Goal: Use online tool/utility: Utilize a website feature to perform a specific function

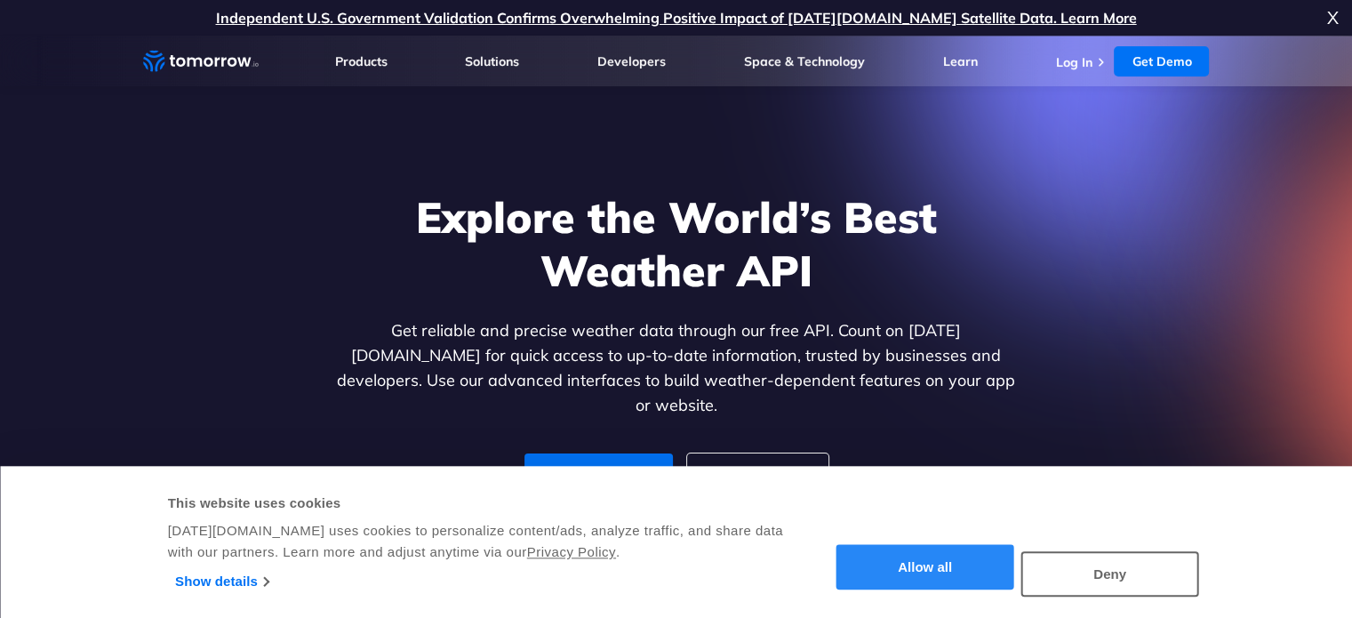
click at [905, 572] on button "Allow all" at bounding box center [926, 567] width 178 height 45
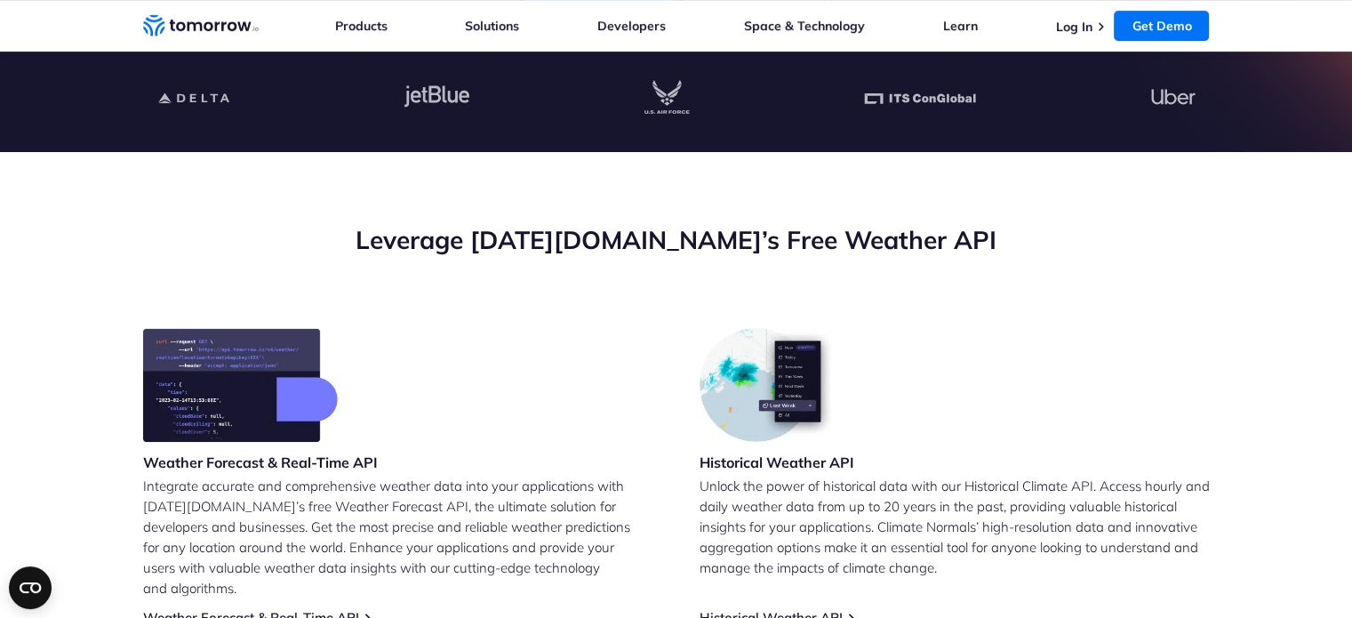
scroll to position [445, 0]
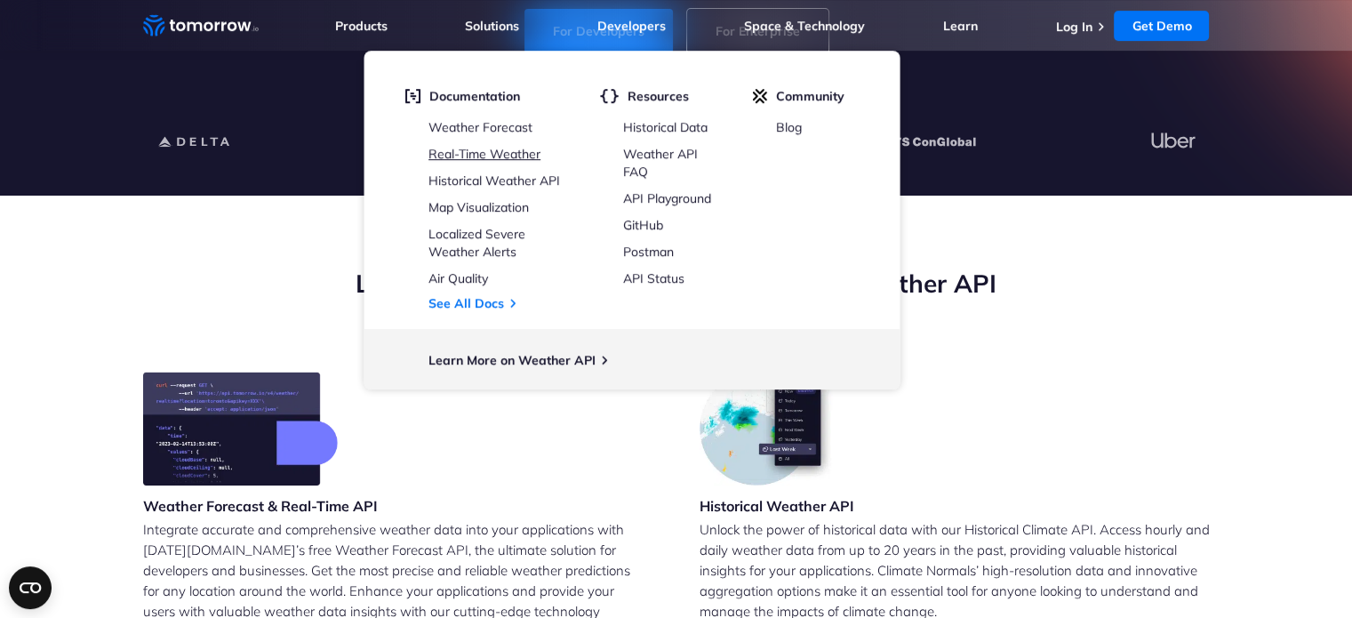
click at [497, 154] on link "Real-Time Weather" at bounding box center [485, 154] width 112 height 16
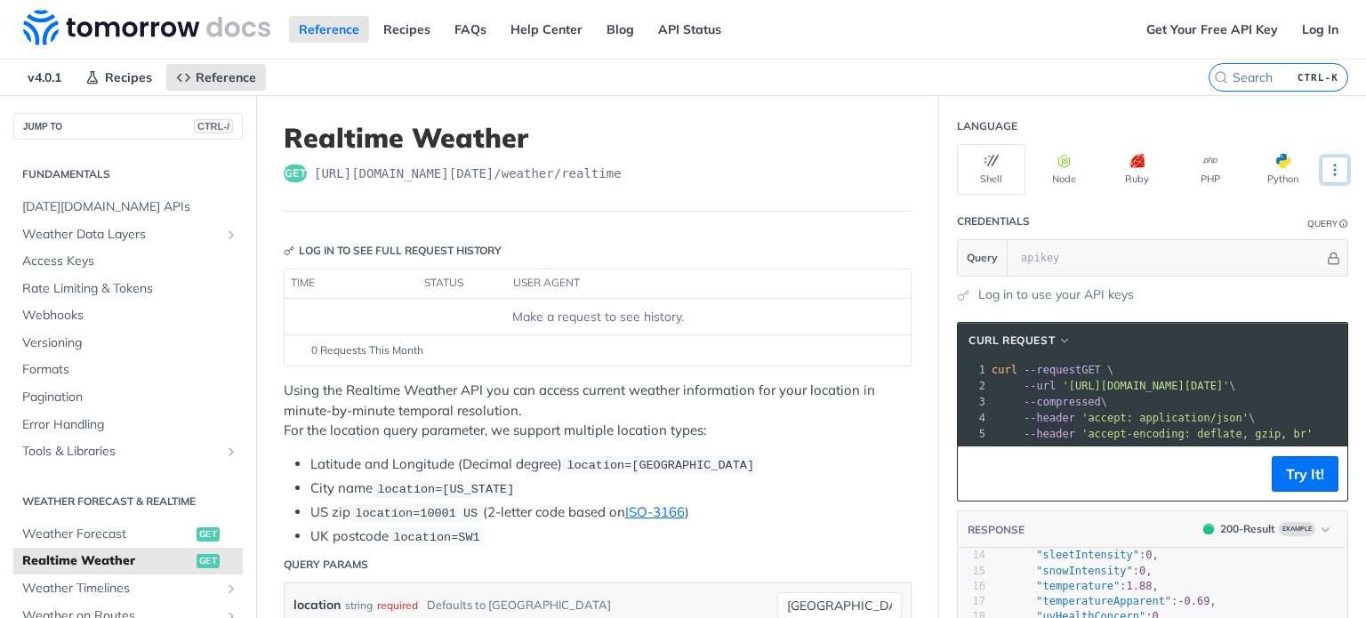
click at [1327, 167] on icon "More ellipsis" at bounding box center [1335, 170] width 16 height 16
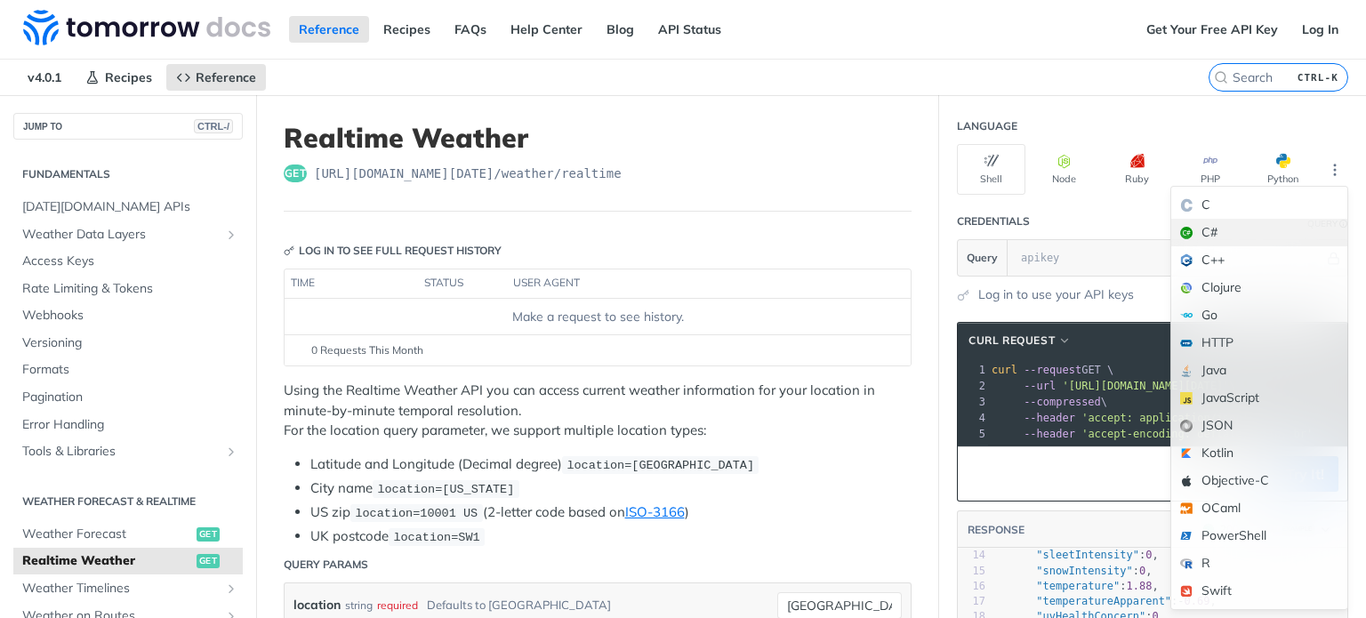
click at [1191, 228] on div "C#" at bounding box center [1259, 233] width 176 height 28
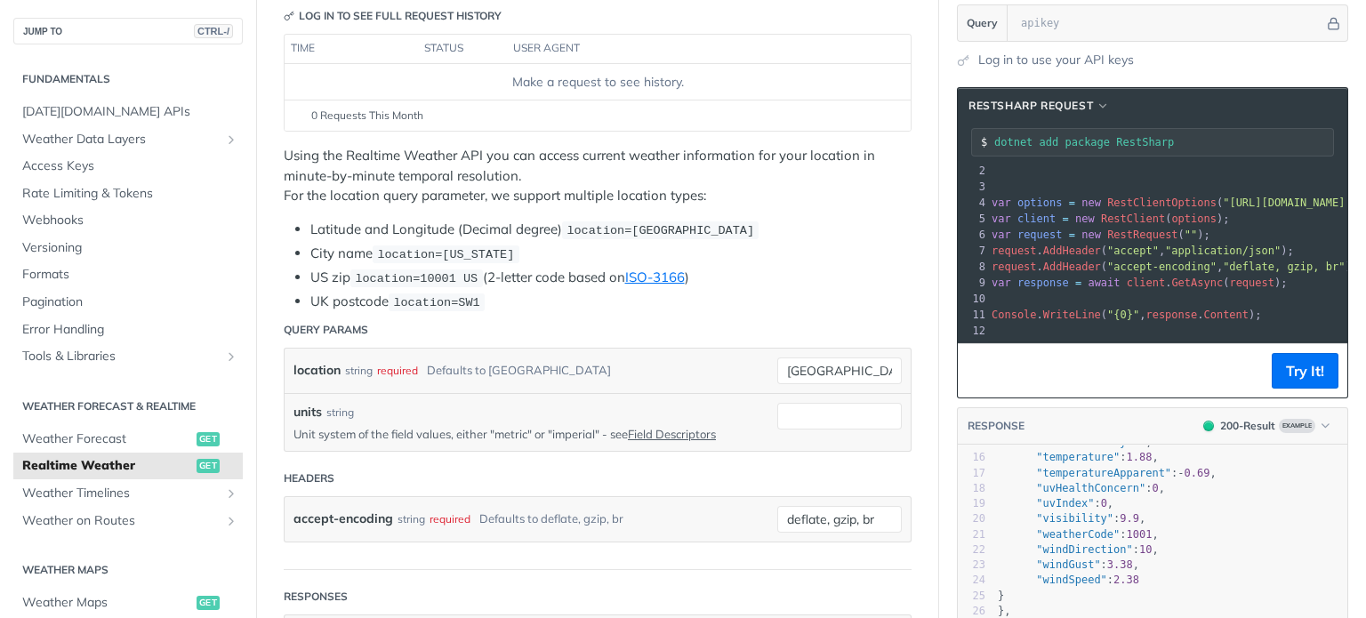
scroll to position [267, 0]
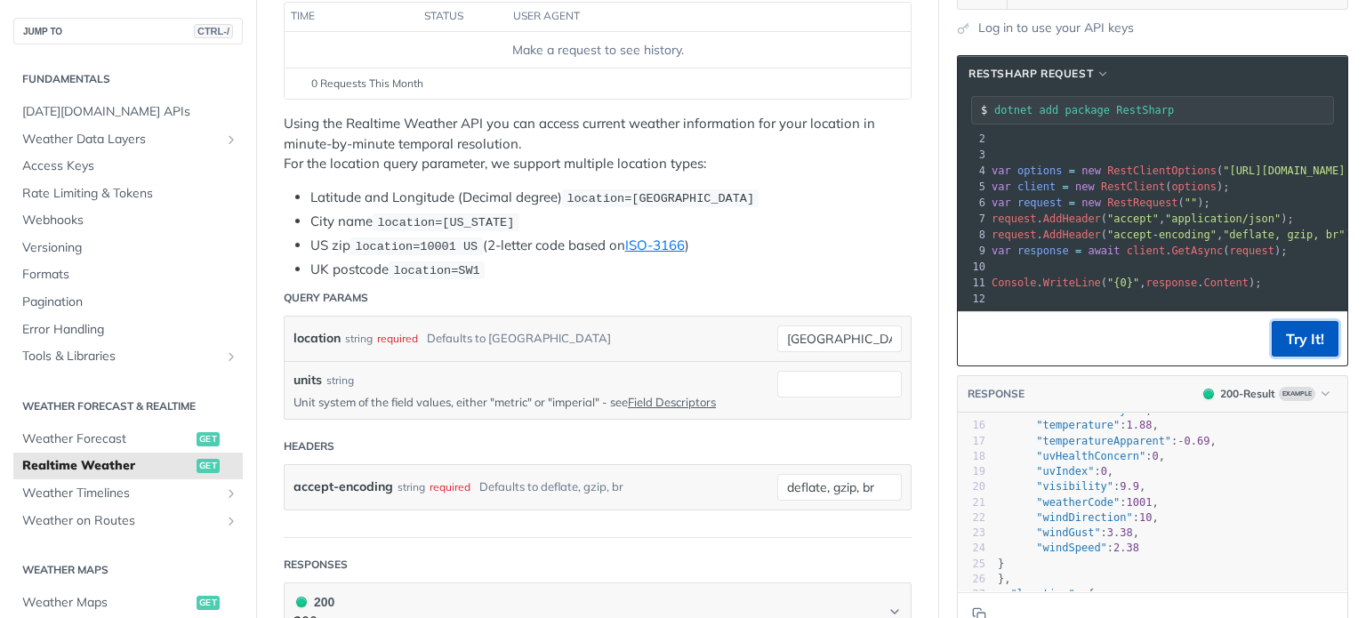
click at [1294, 341] on button "Try It!" at bounding box center [1304, 339] width 67 height 36
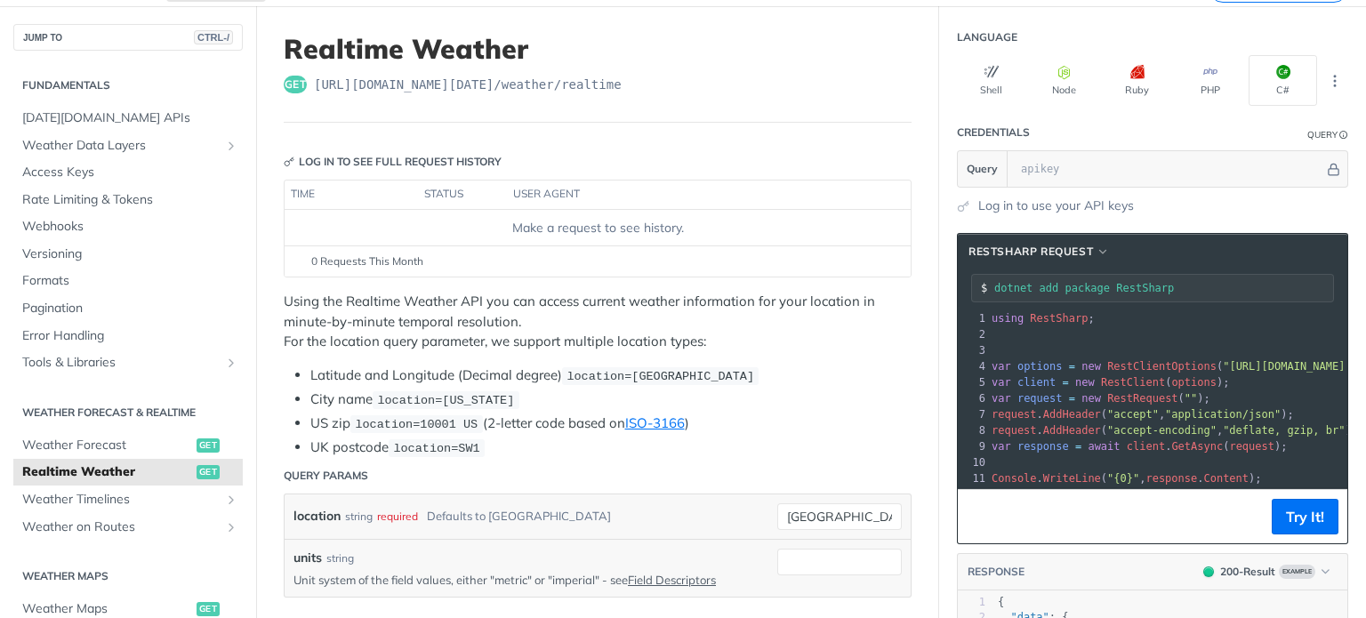
scroll to position [0, 0]
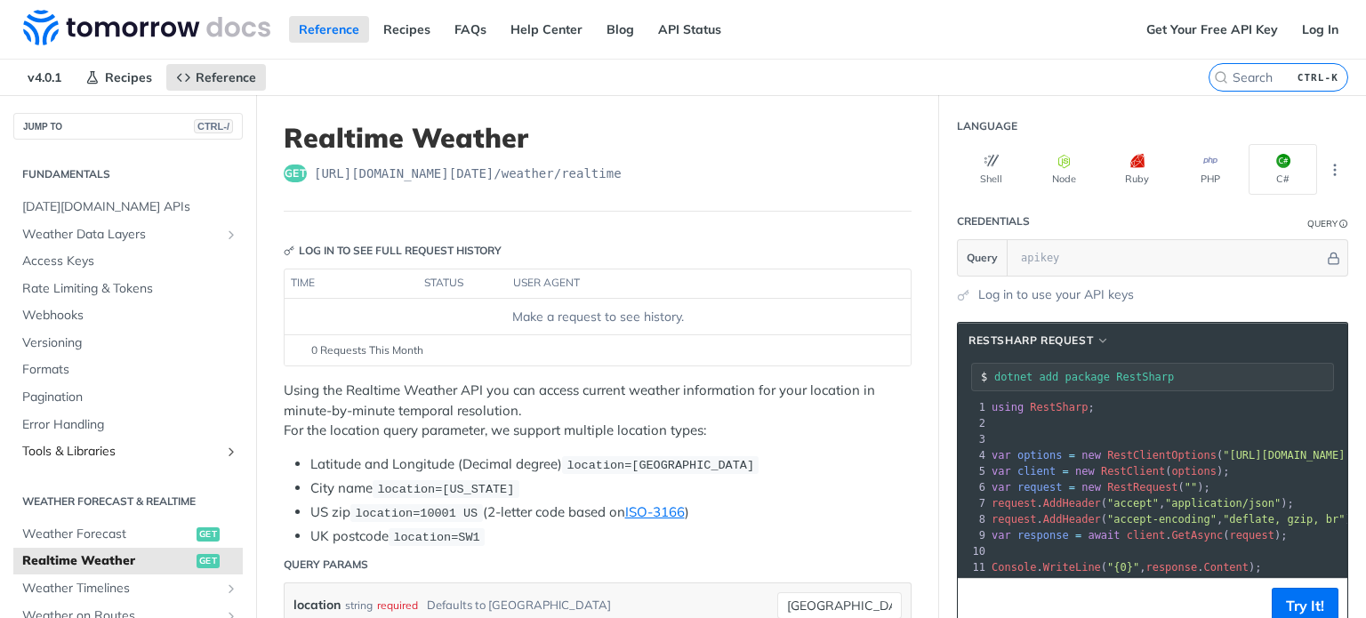
click at [68, 455] on span "Tools & Libraries" at bounding box center [120, 452] width 197 height 18
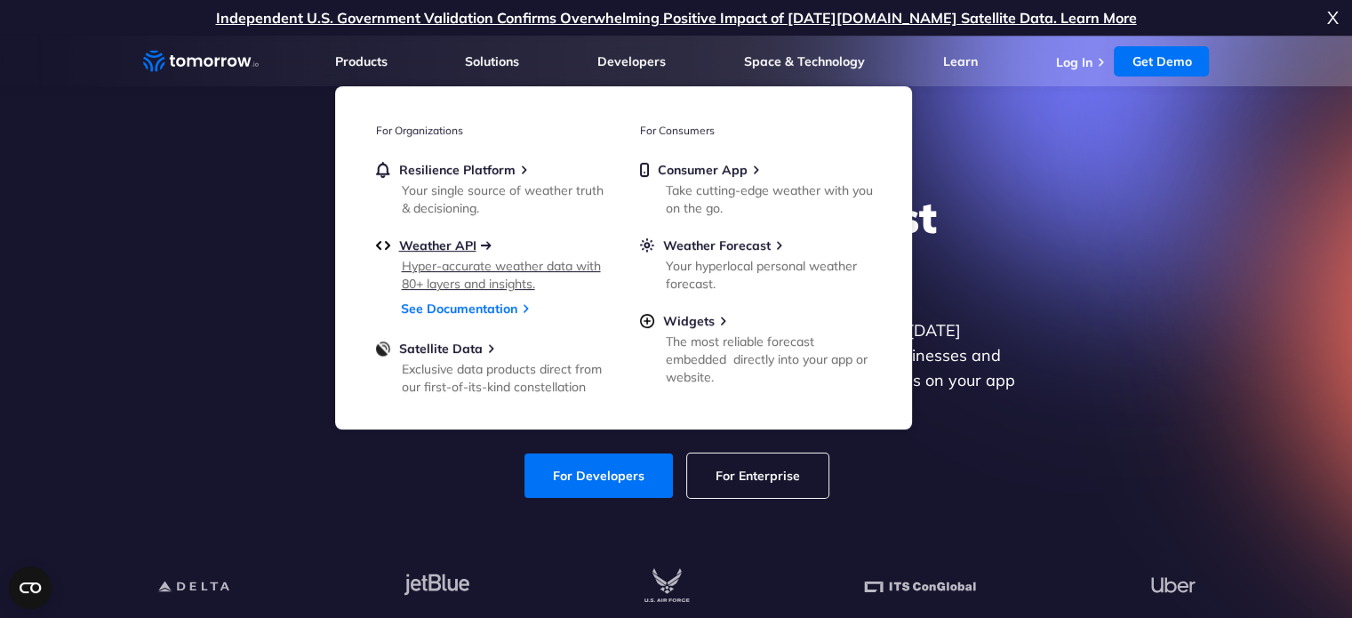
click at [443, 244] on span "Weather API" at bounding box center [437, 245] width 77 height 16
click at [177, 267] on div "Explore the World’s Best Weather API Get reliable and precise weather data thro…" at bounding box center [676, 345] width 1095 height 378
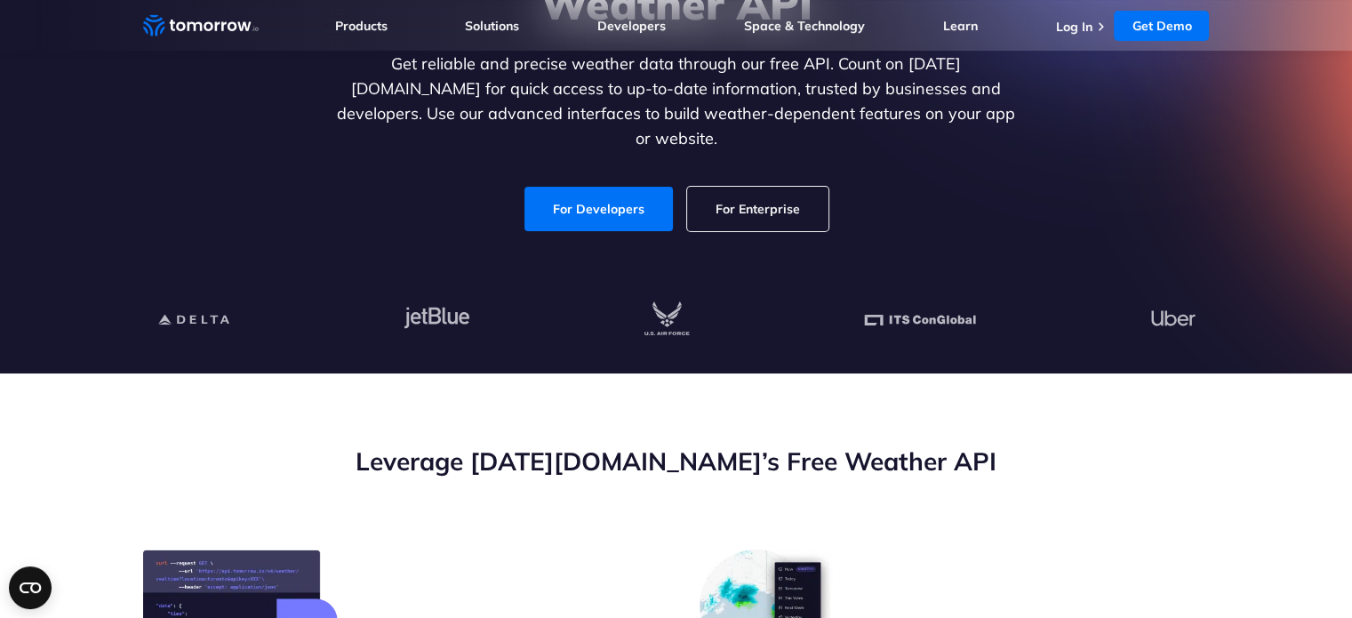
scroll to position [533, 0]
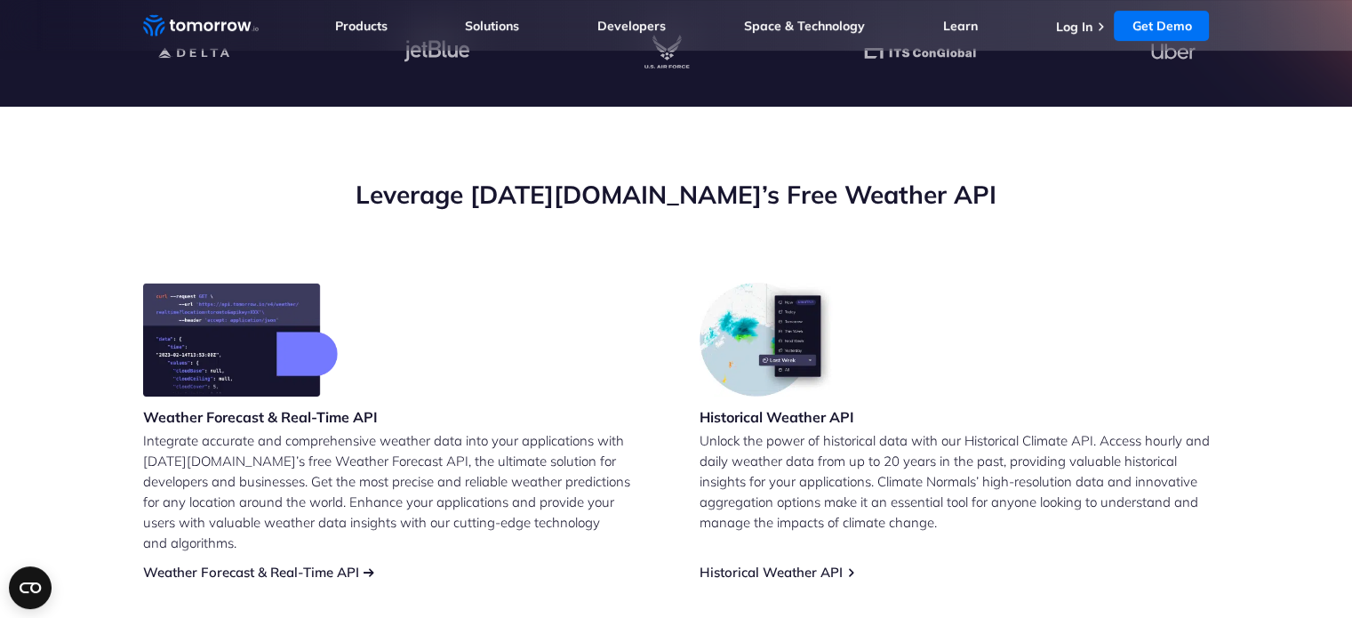
click at [324, 564] on link "Weather Forecast & Real-Time API" at bounding box center [251, 572] width 216 height 17
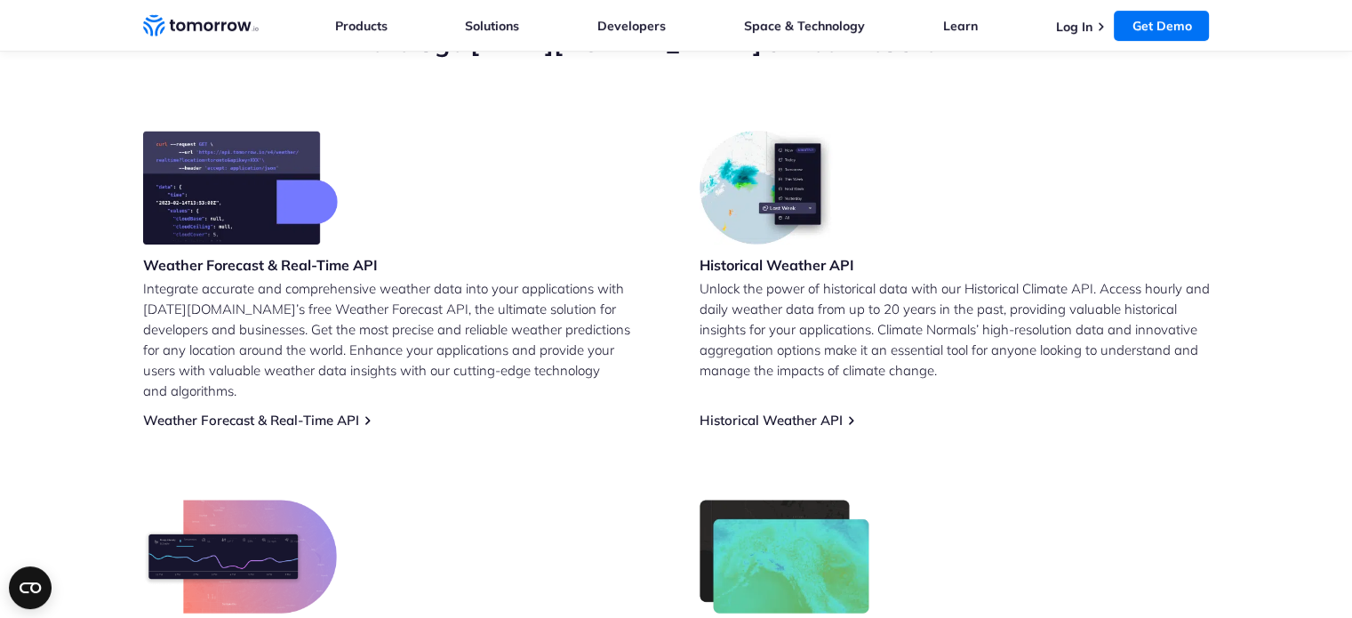
scroll to position [800, 0]
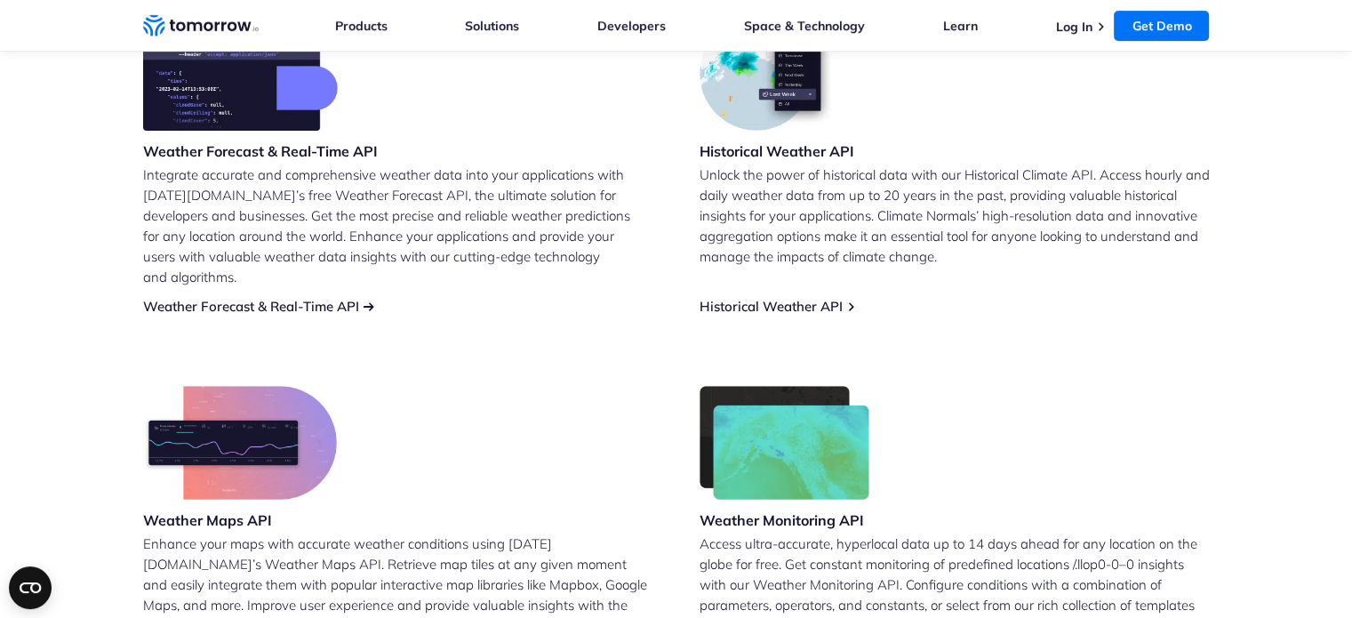
click at [285, 298] on link "Weather Forecast & Real-Time API" at bounding box center [251, 306] width 216 height 17
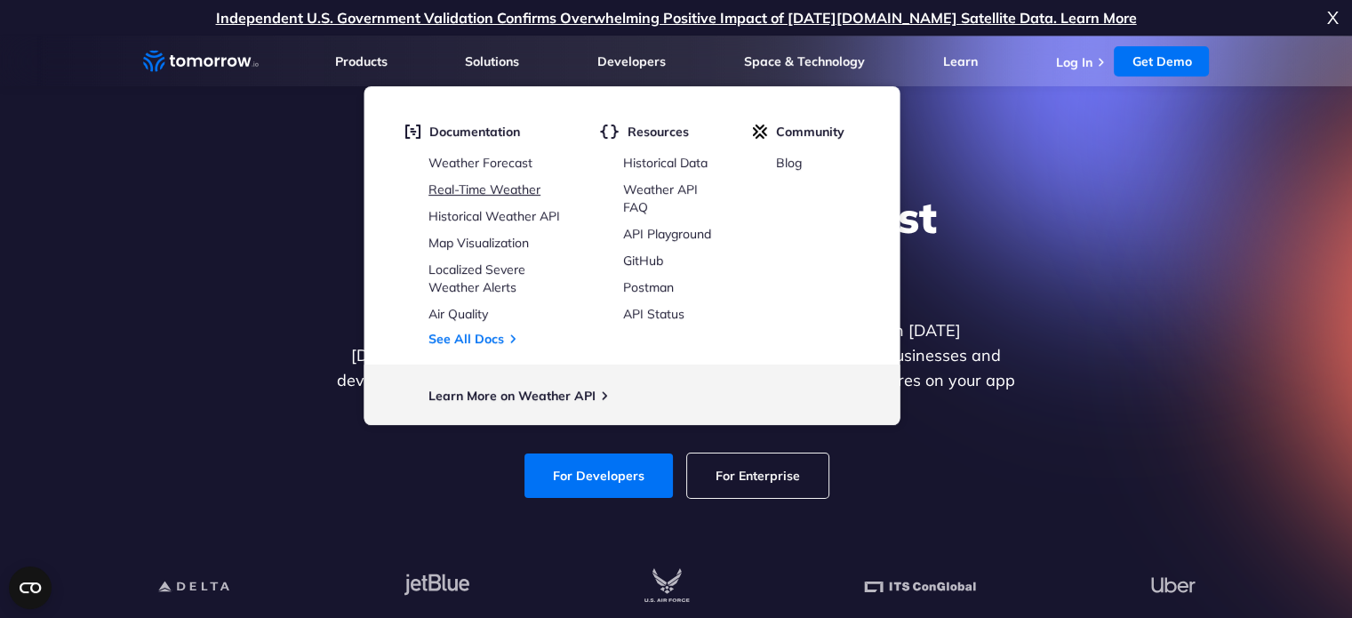
click at [488, 194] on link "Real-Time Weather" at bounding box center [485, 189] width 112 height 16
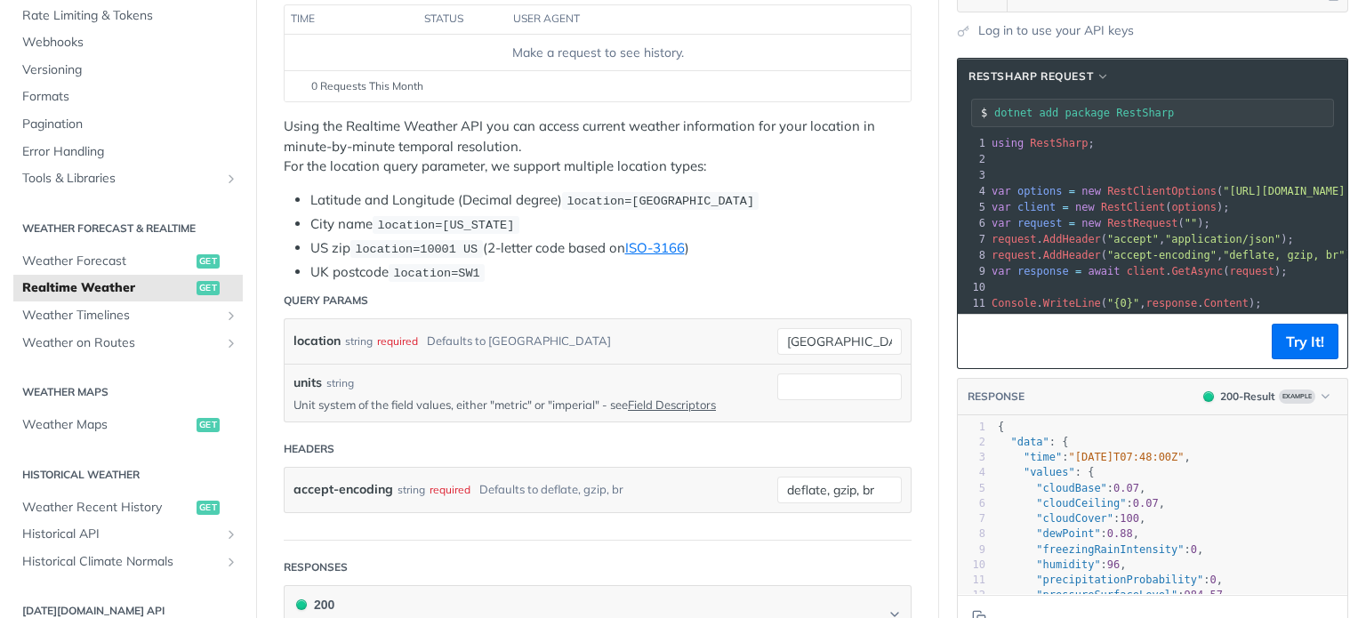
scroll to position [267, 0]
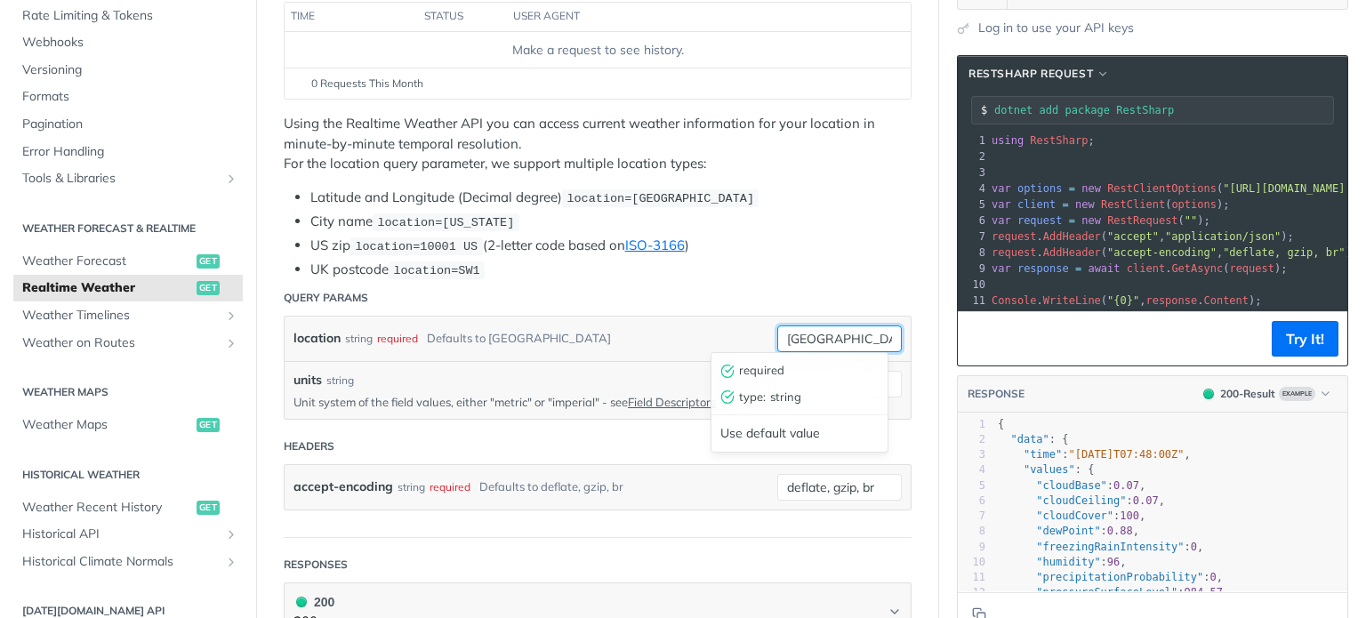
drag, startPoint x: 830, startPoint y: 335, endPoint x: 645, endPoint y: 335, distance: 185.8
click at [645, 335] on div "location string required Defaults to toronto toronto required type : string Use…" at bounding box center [597, 338] width 608 height 27
type input "Saskatoon"
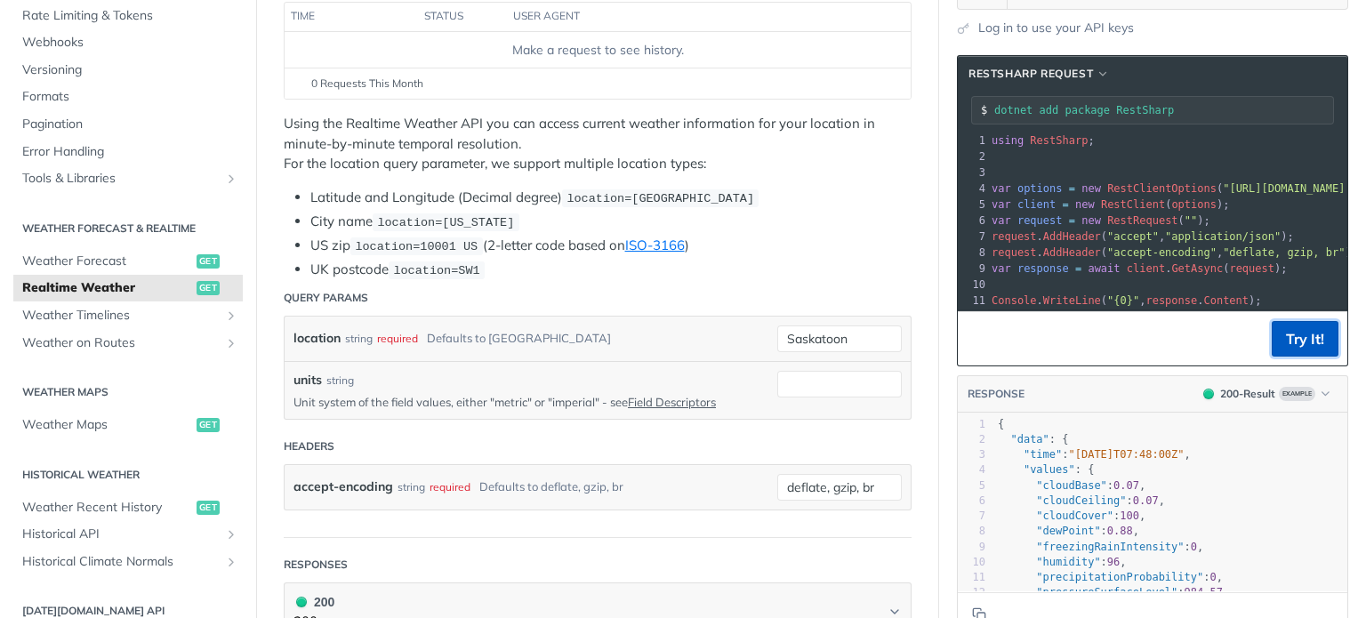
click at [1302, 333] on button "Try It!" at bounding box center [1304, 339] width 67 height 36
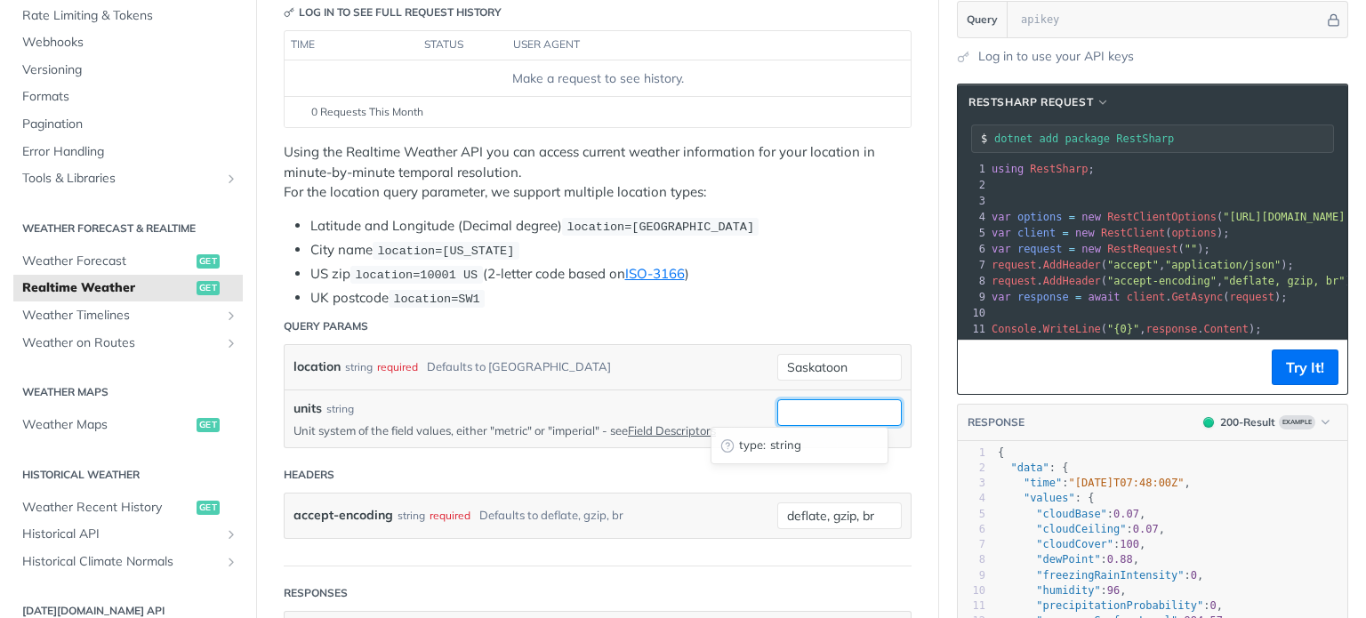
click at [819, 409] on input "units" at bounding box center [839, 412] width 124 height 27
type input "metric"
click at [712, 548] on form "Query Params location string required Defaults to toronto Saskatoon units strin…" at bounding box center [598, 438] width 628 height 258
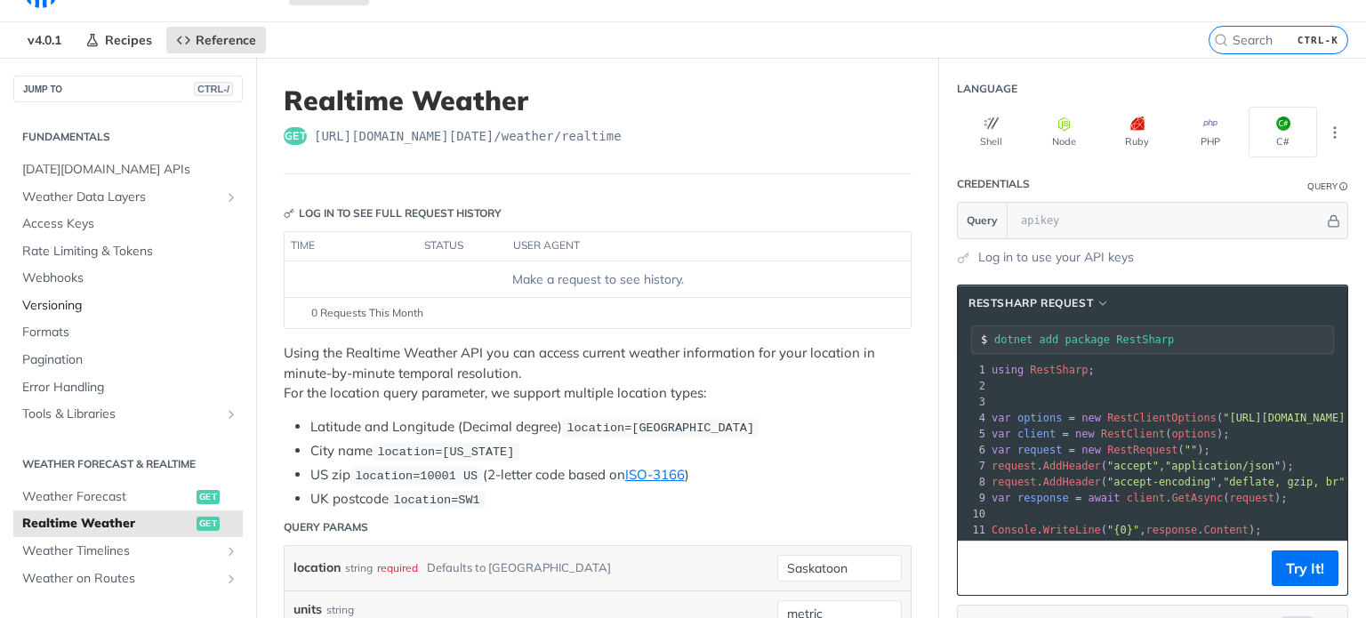
scroll to position [0, 0]
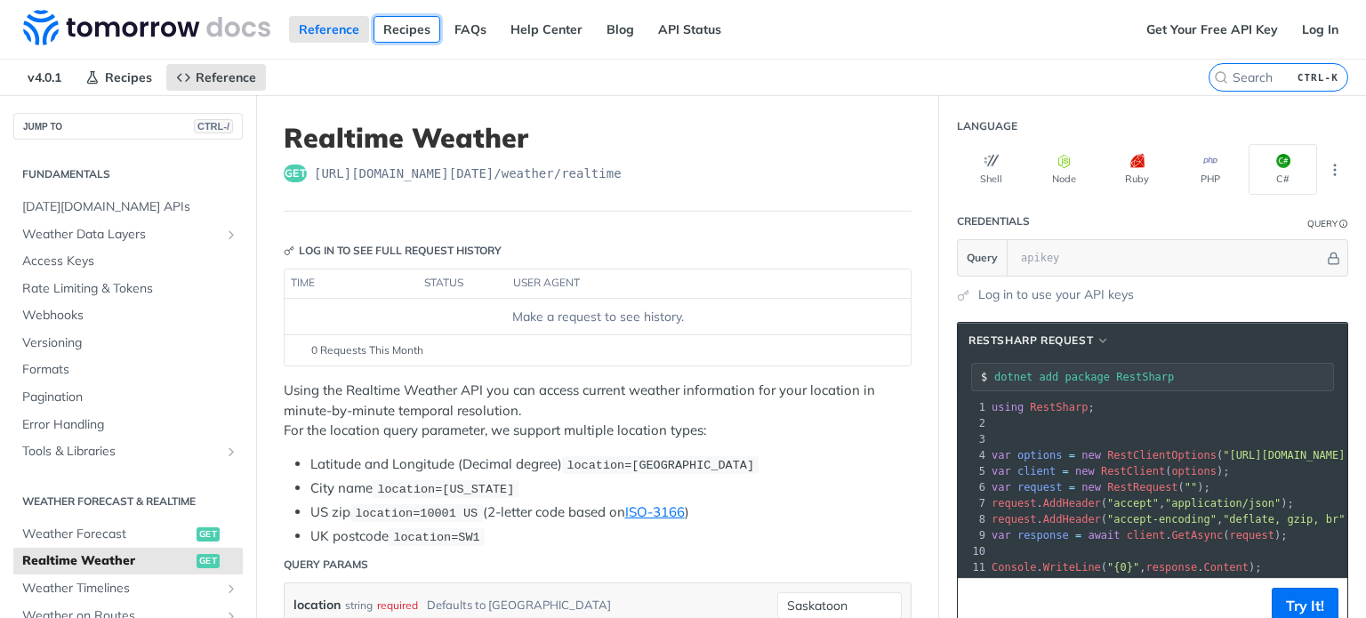
click at [405, 35] on link "Recipes" at bounding box center [406, 29] width 67 height 27
click at [48, 366] on span "Formats" at bounding box center [130, 370] width 216 height 18
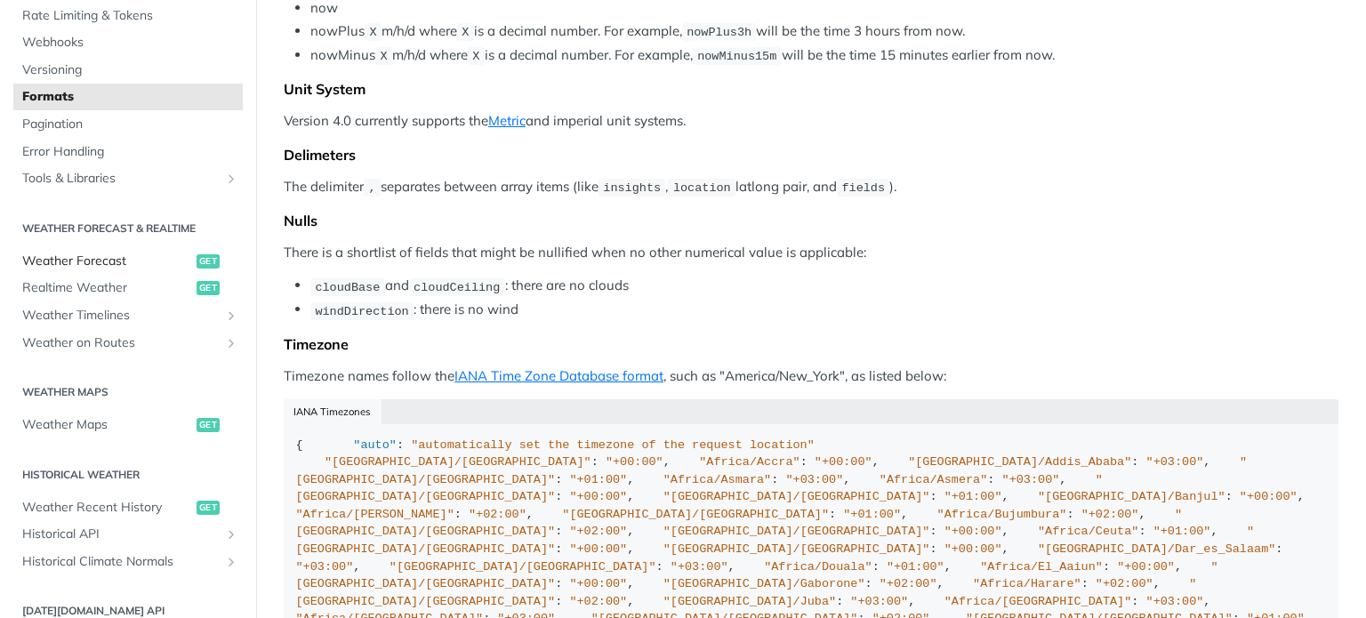
scroll to position [178, 0]
click at [76, 288] on span "Realtime Weather" at bounding box center [107, 288] width 170 height 18
